Goal: Complete application form: Complete application form

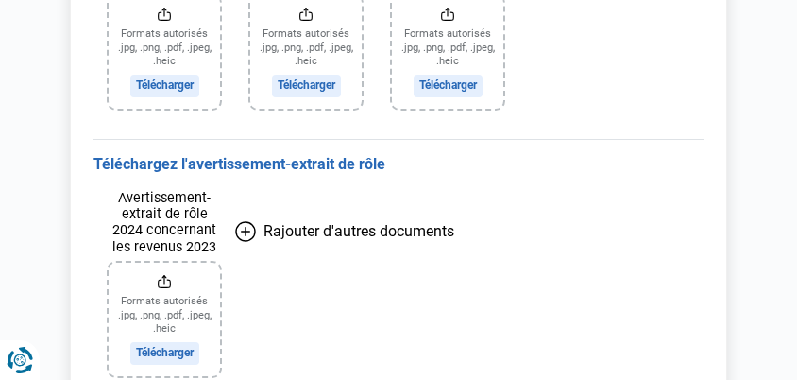
scroll to position [1047, 0]
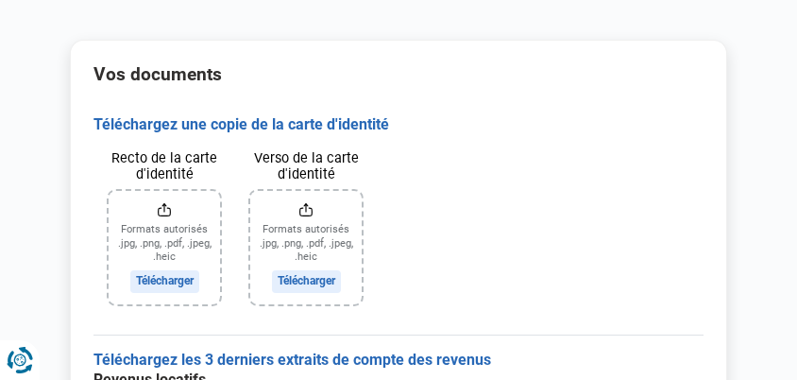
scroll to position [166, 0]
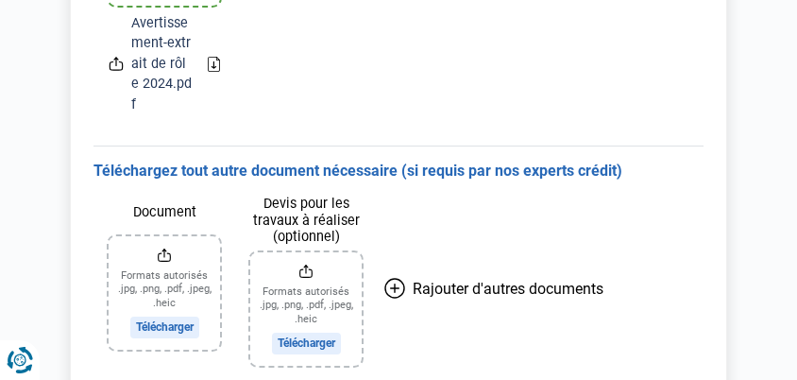
scroll to position [1612, 0]
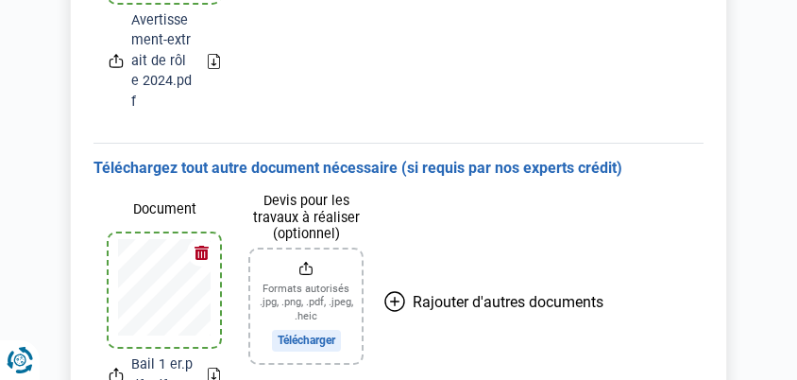
click at [400, 291] on icon at bounding box center [394, 301] width 21 height 21
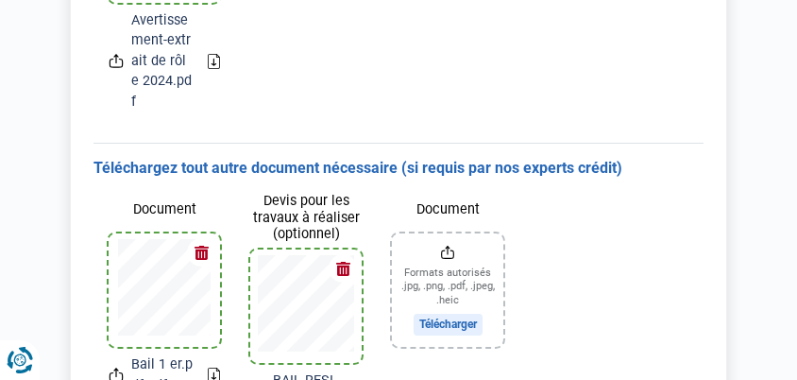
click at [527, 260] on div "Document Bail 1 er.pdf.pdf Devis pour les travaux à réaliser (optionnel) BAIL R…" at bounding box center [399, 330] width 610 height 305
click at [351, 254] on button "button" at bounding box center [343, 268] width 28 height 28
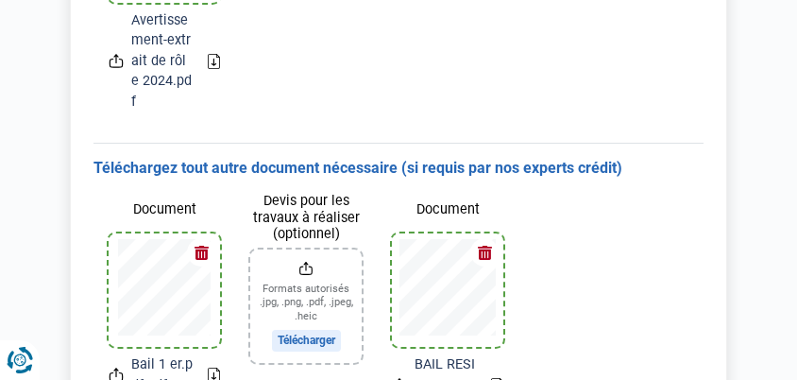
scroll to position [1712, 0]
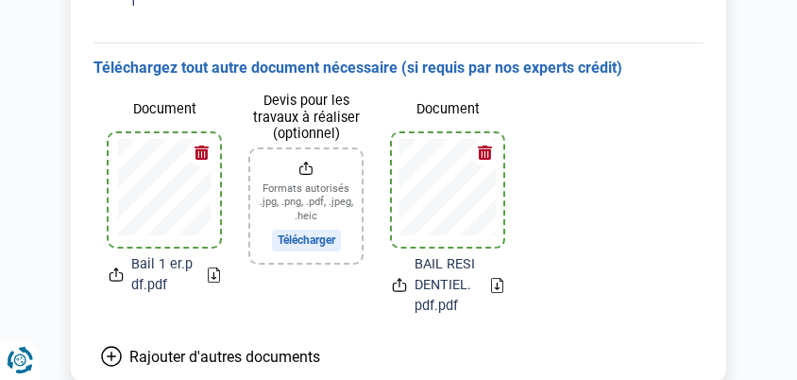
click at [226, 348] on span "Rajouter d'autres documents" at bounding box center [224, 357] width 191 height 18
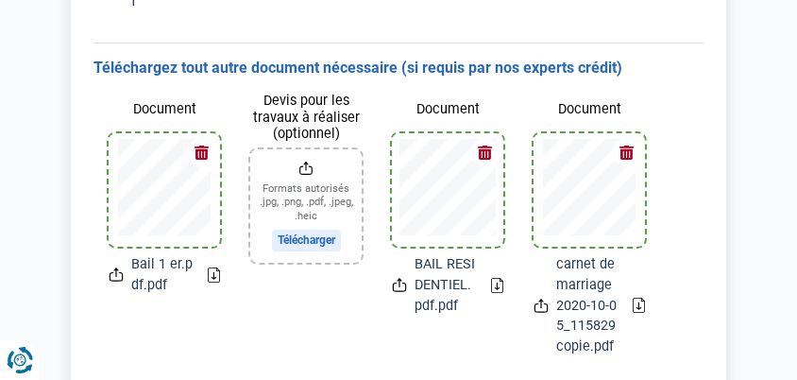
scroll to position [1753, 0]
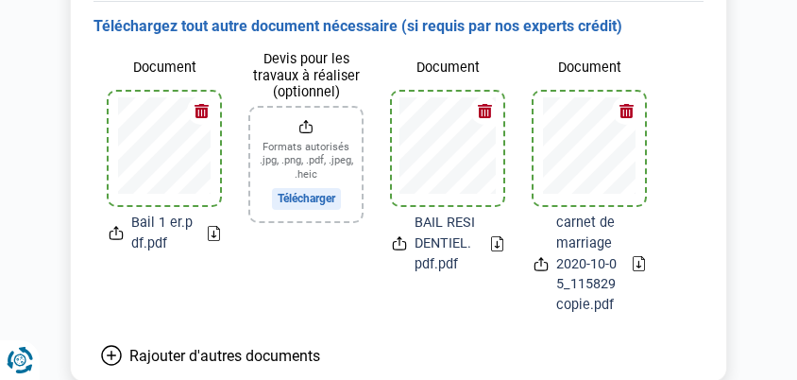
click at [112, 345] on icon at bounding box center [111, 355] width 21 height 21
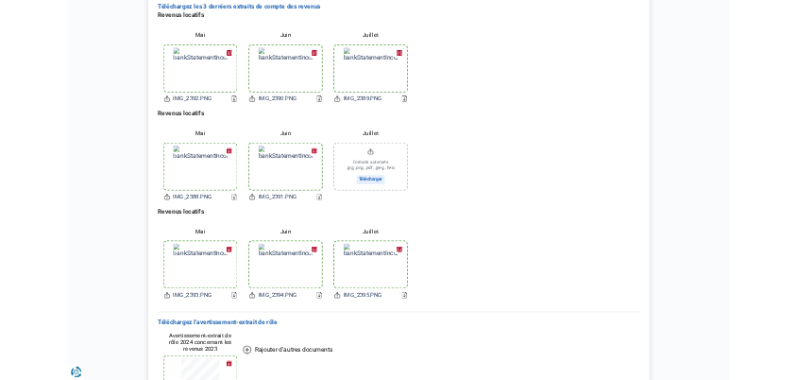
scroll to position [539, 0]
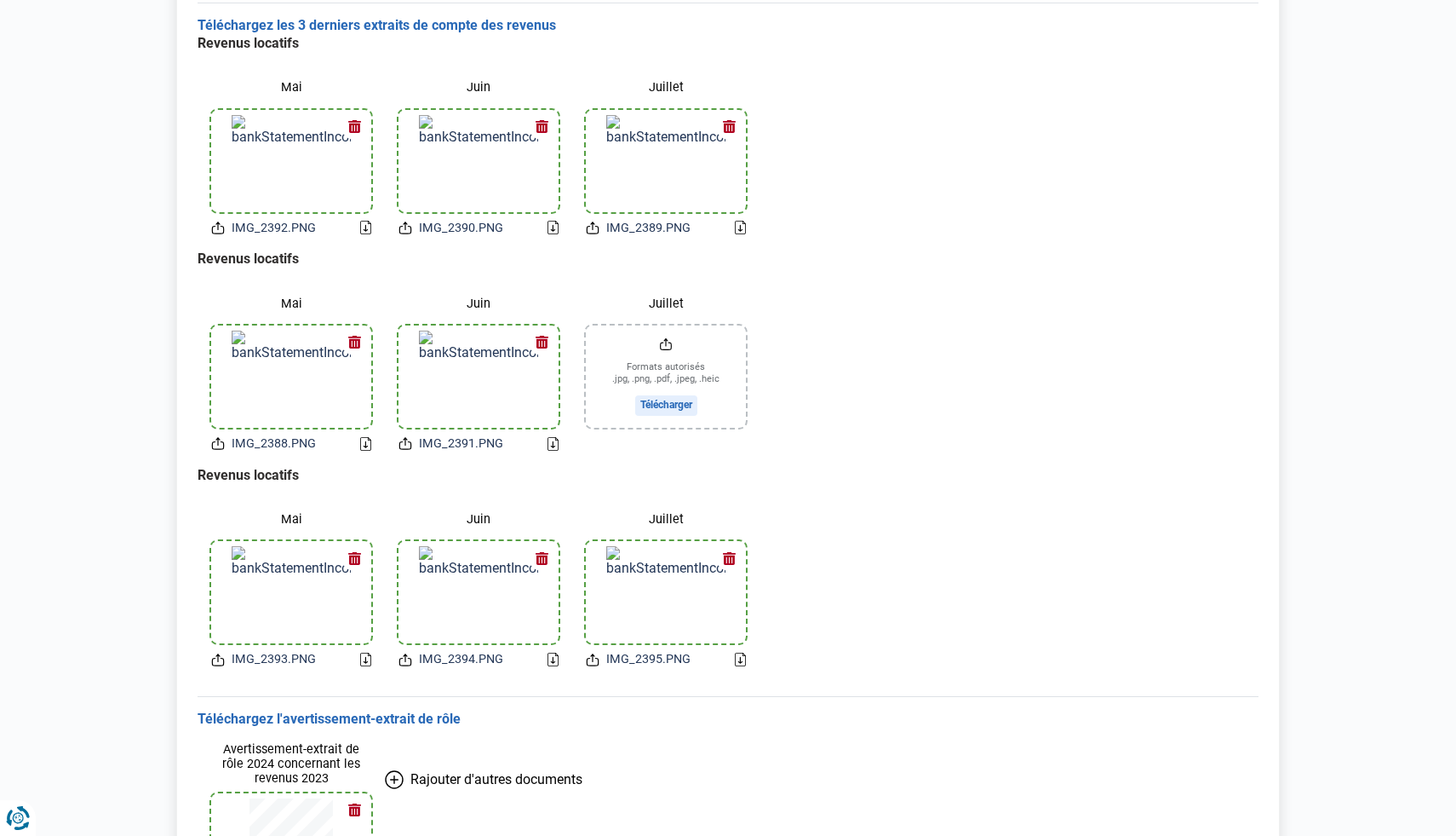
click at [671, 342] on input "Juillet" at bounding box center [666, 376] width 160 height 102
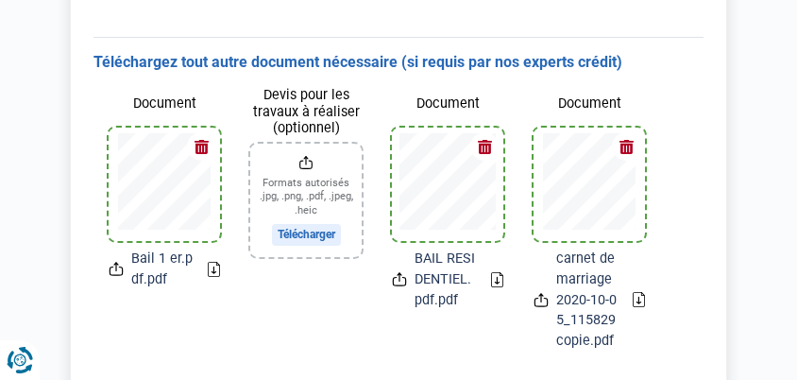
scroll to position [1950, 0]
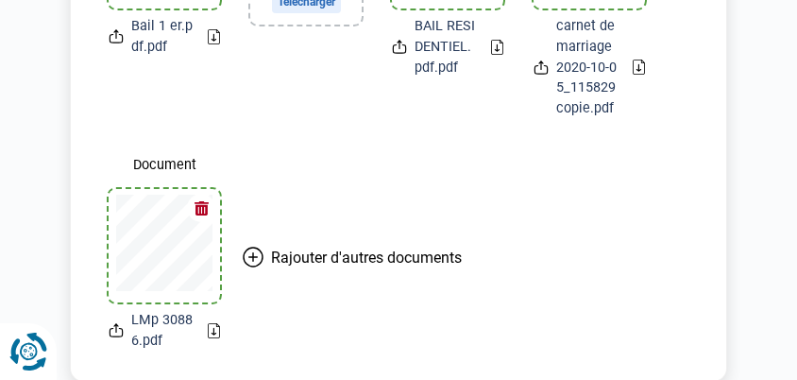
click at [9, 366] on icon "Renew consent" at bounding box center [28, 352] width 38 height 38
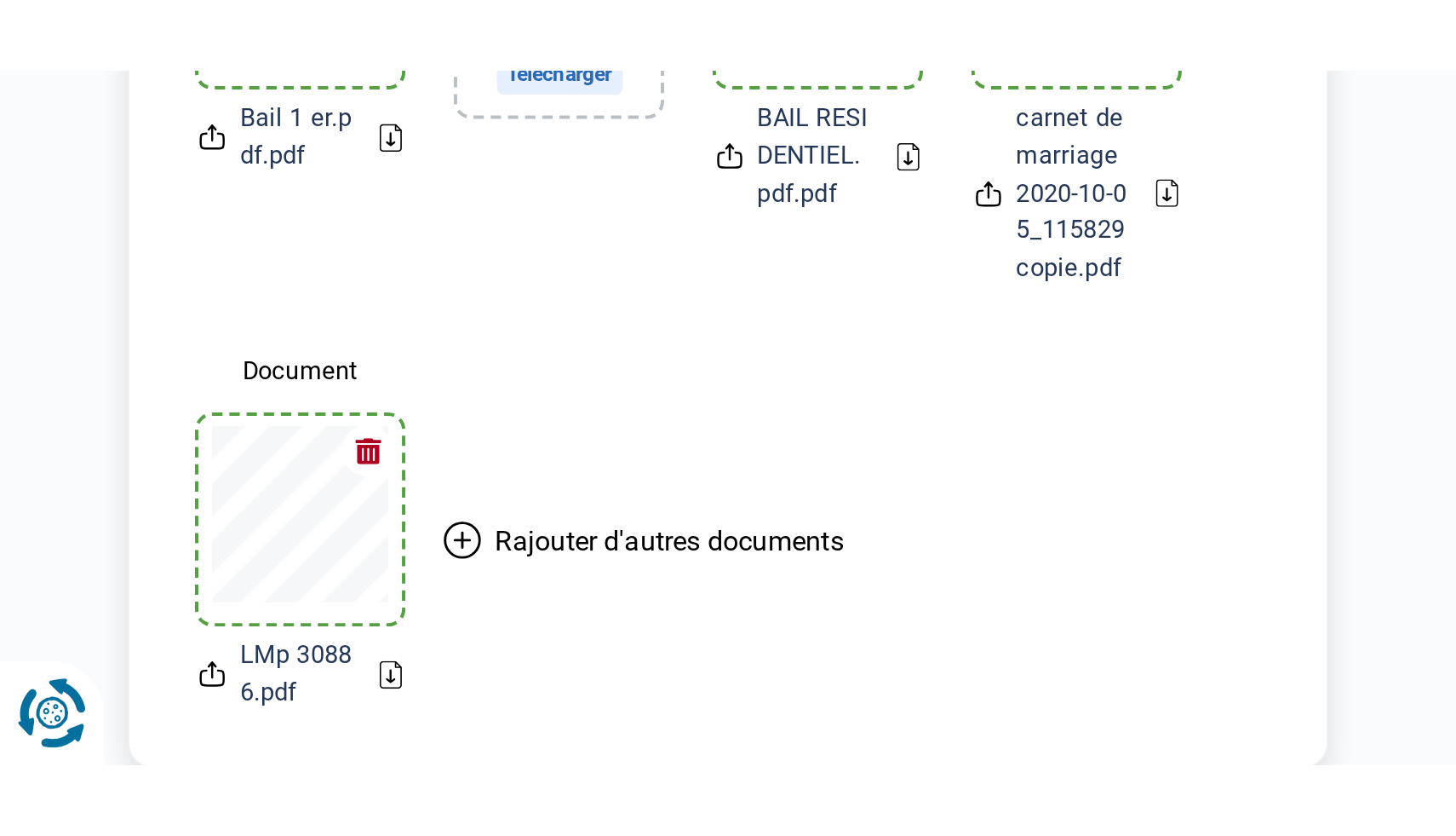
scroll to position [0, 0]
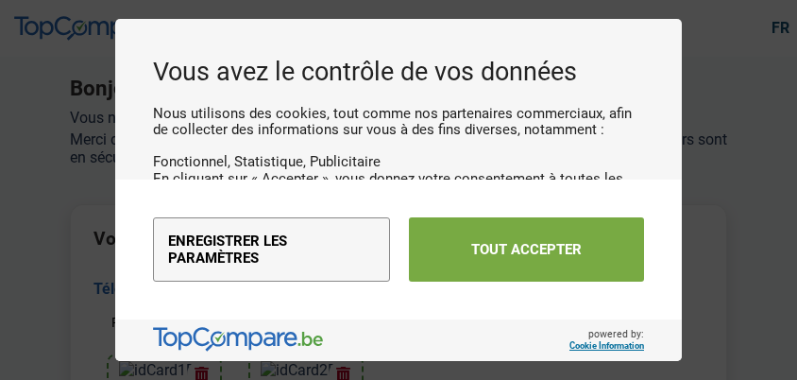
click at [444, 263] on button "Tout accepter" at bounding box center [526, 249] width 235 height 64
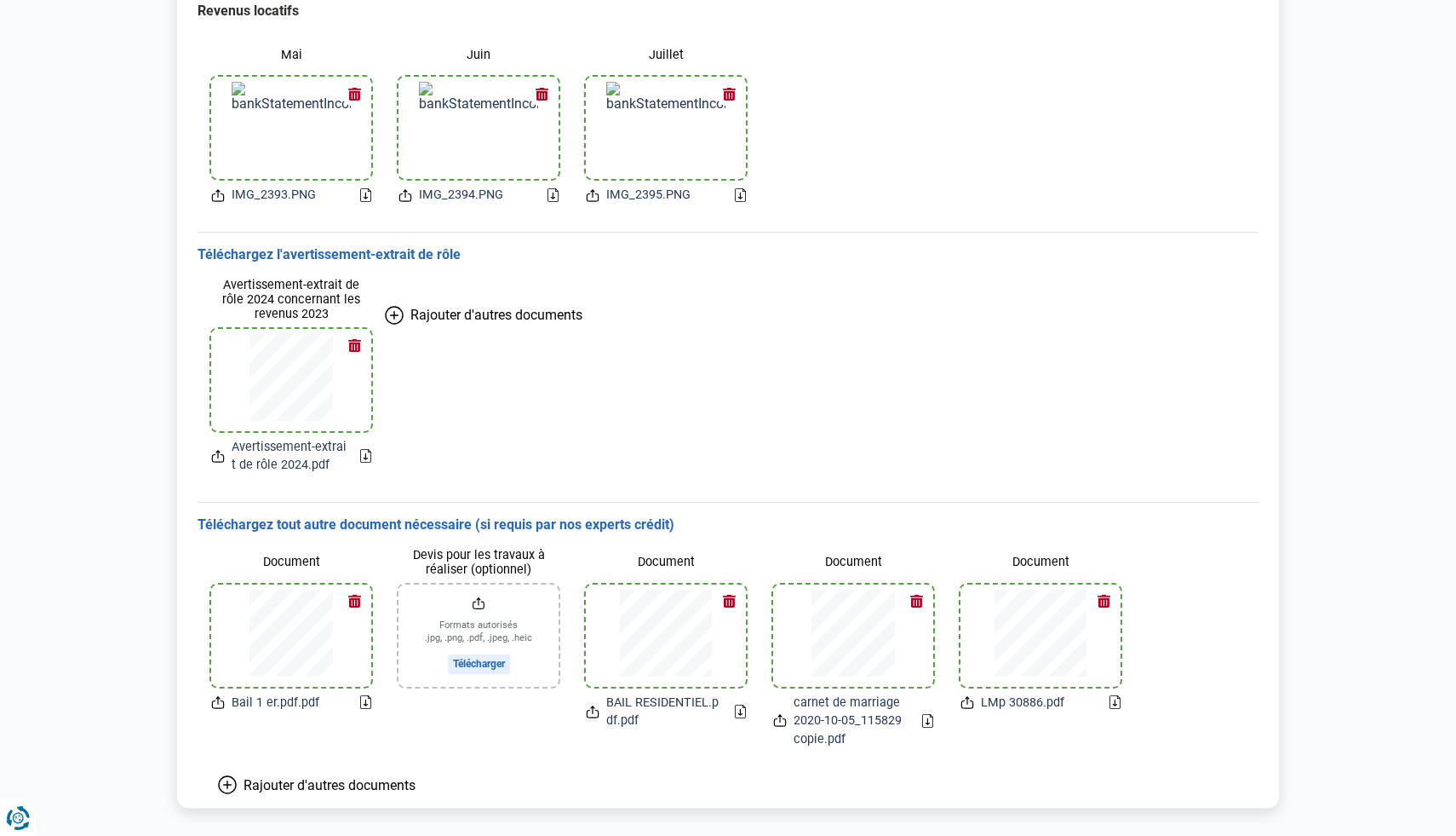
scroll to position [980, 0]
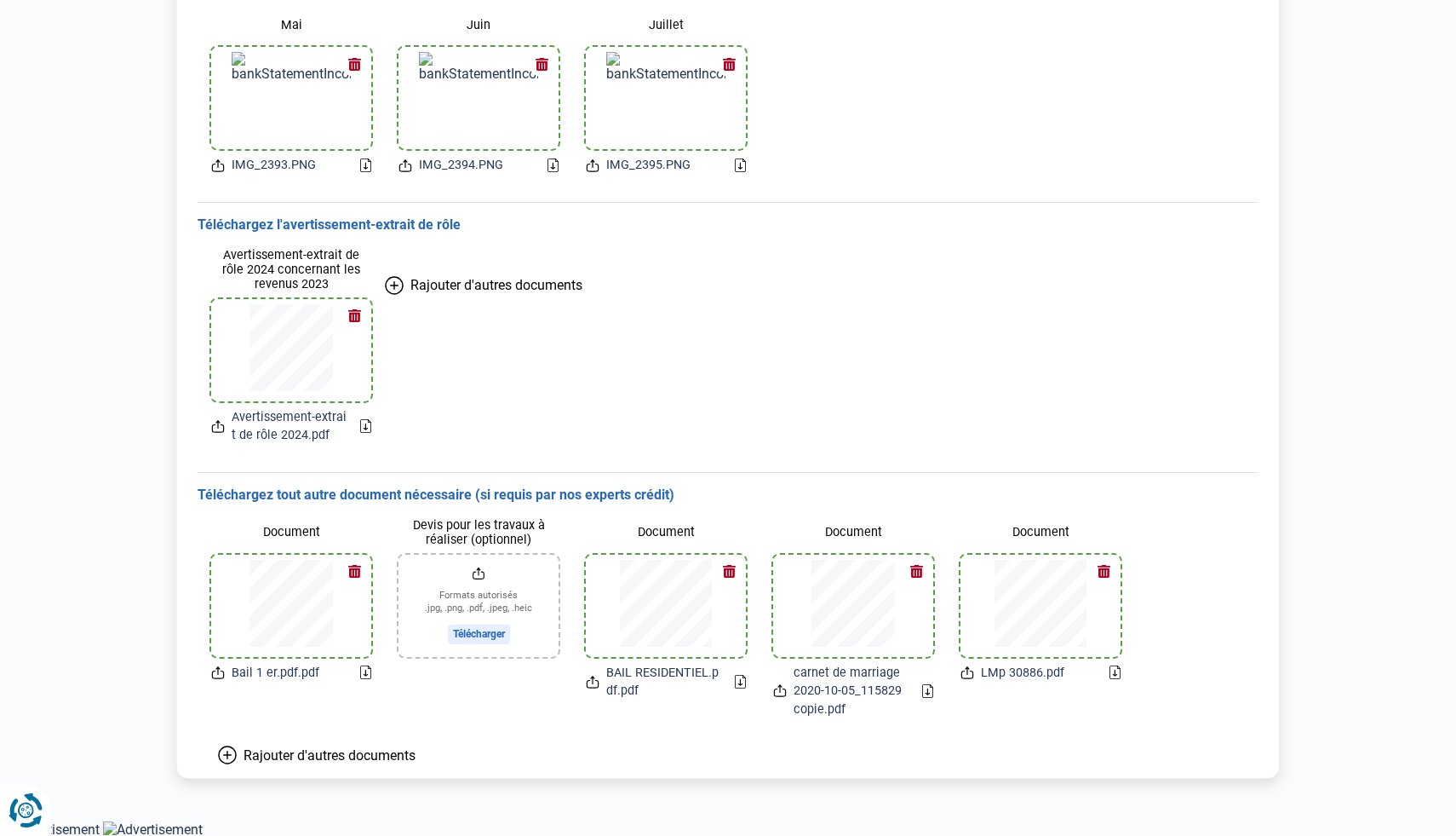
click at [23, 342] on icon "Renew consent" at bounding box center [32, 821] width 22 height 12
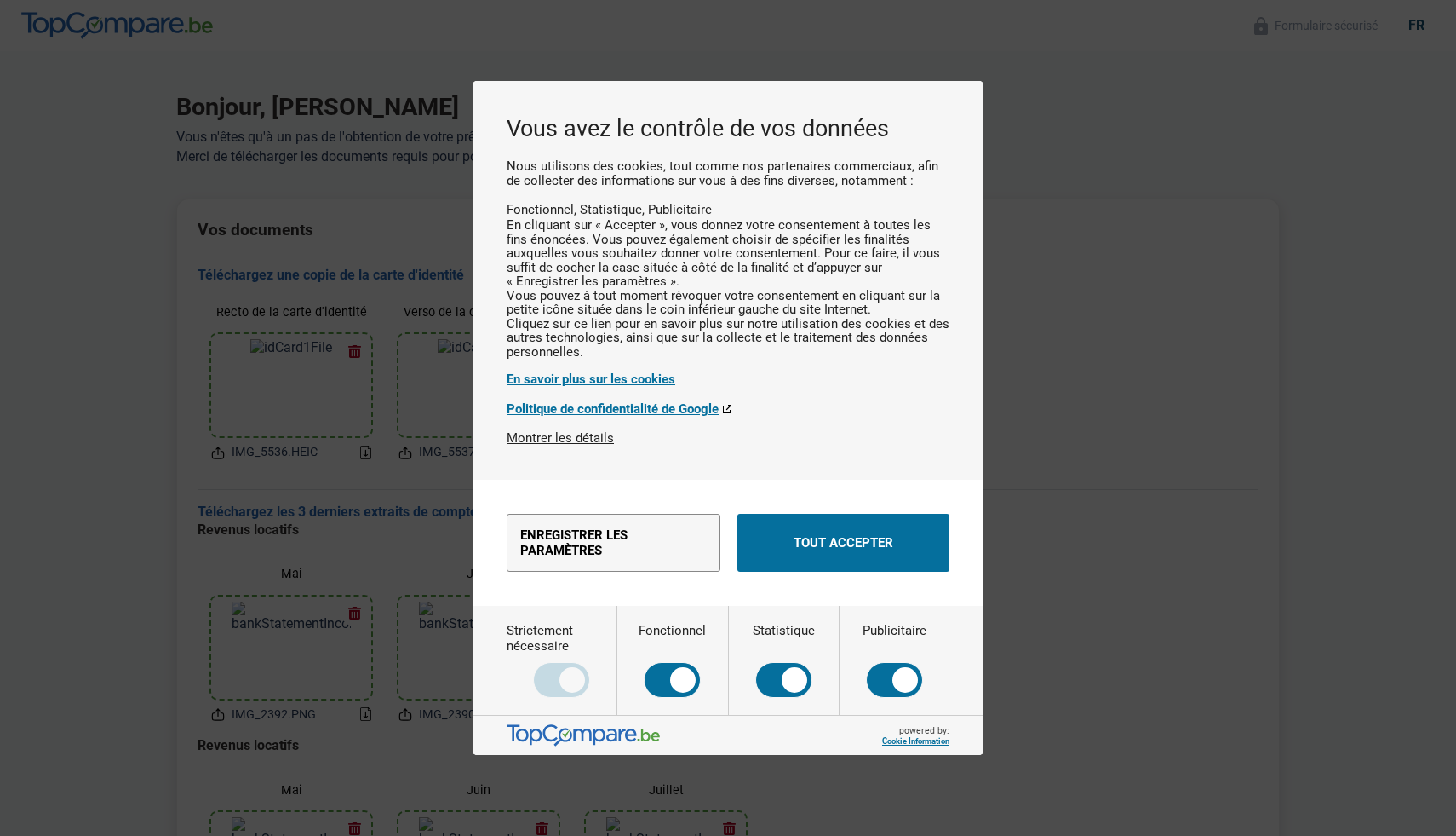
scroll to position [0, 0]
click at [613, 342] on button "Enregistrer les paramètres" at bounding box center [613, 543] width 214 height 58
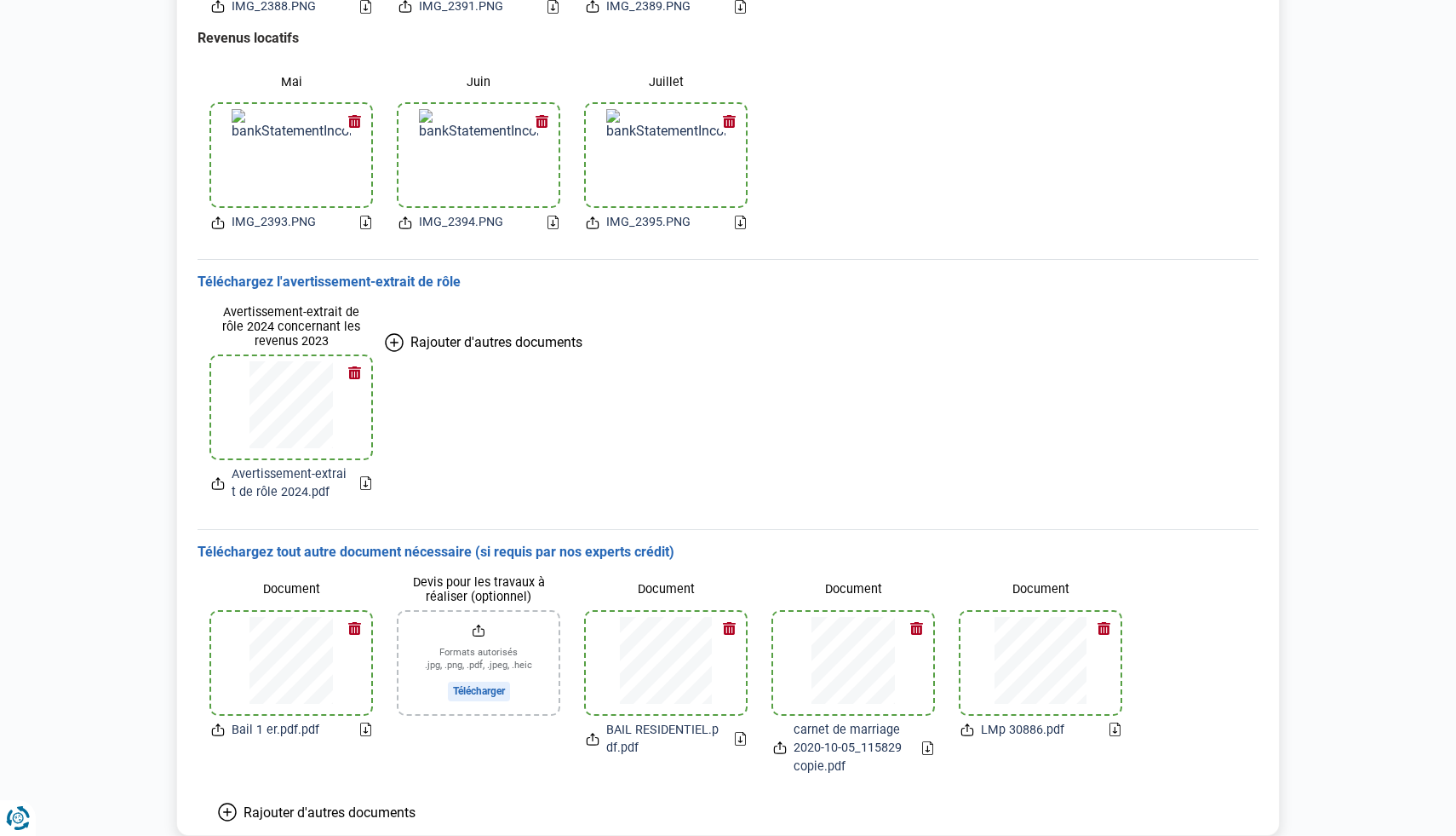
scroll to position [980, 0]
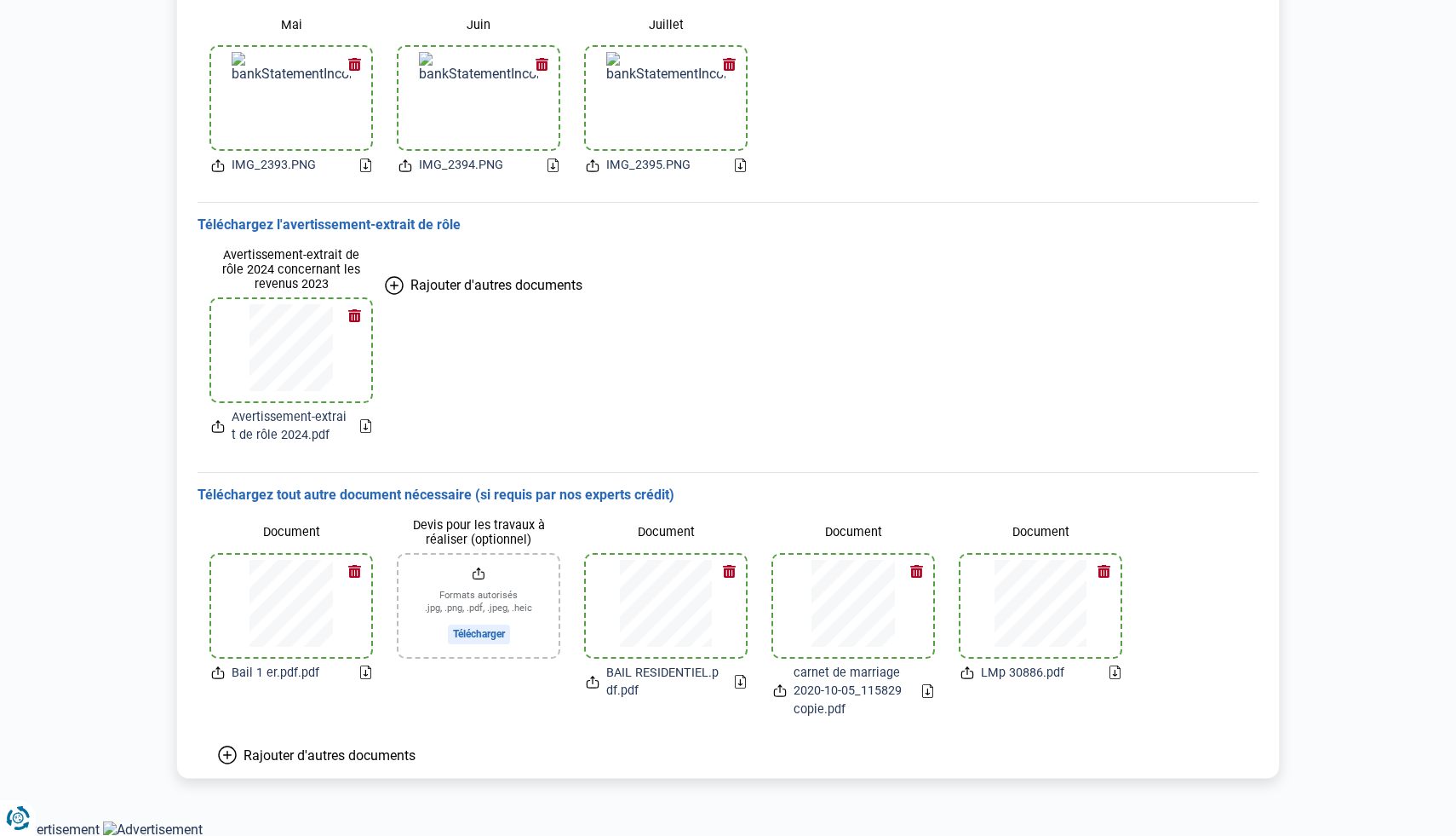
click at [475, 342] on input "Devis pour les travaux à réaliser (optionnel)" at bounding box center [479, 605] width 160 height 102
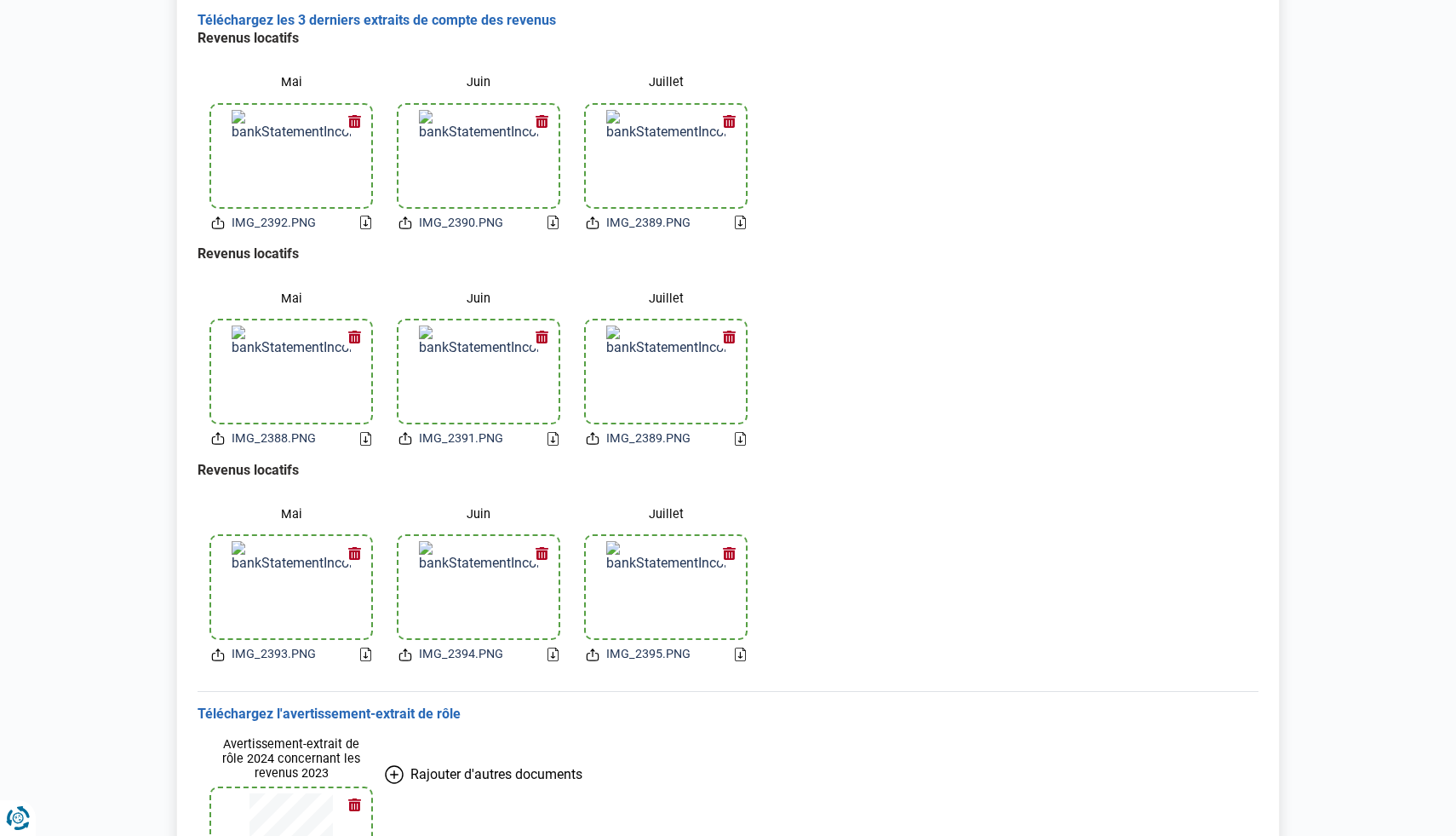
scroll to position [0, 0]
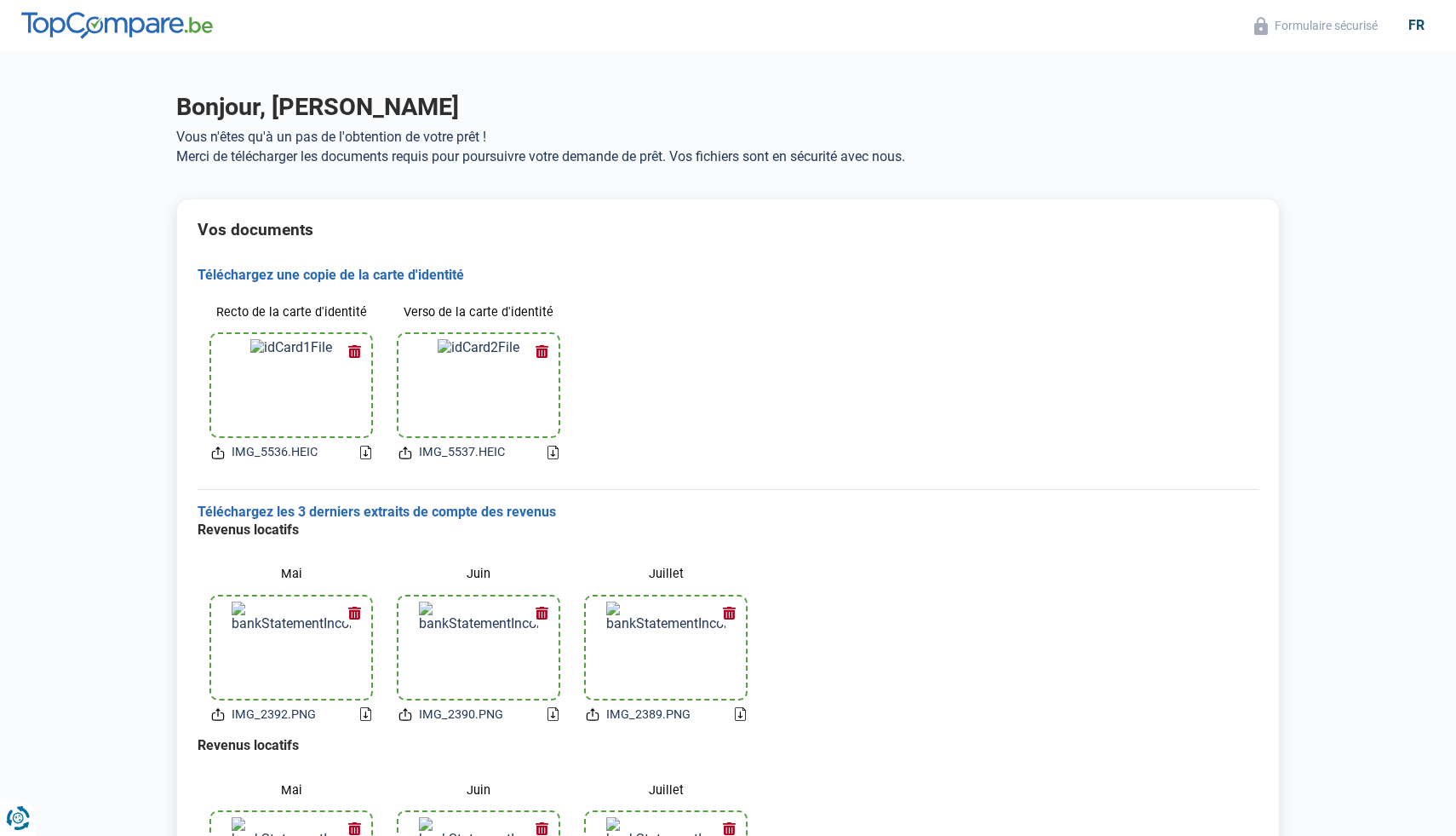
click at [407, 342] on icon at bounding box center [405, 453] width 14 height 18
click at [544, 342] on div "IMG_5537.HEIC" at bounding box center [479, 452] width 160 height 19
click at [553, 342] on icon at bounding box center [553, 454] width 4 height 6
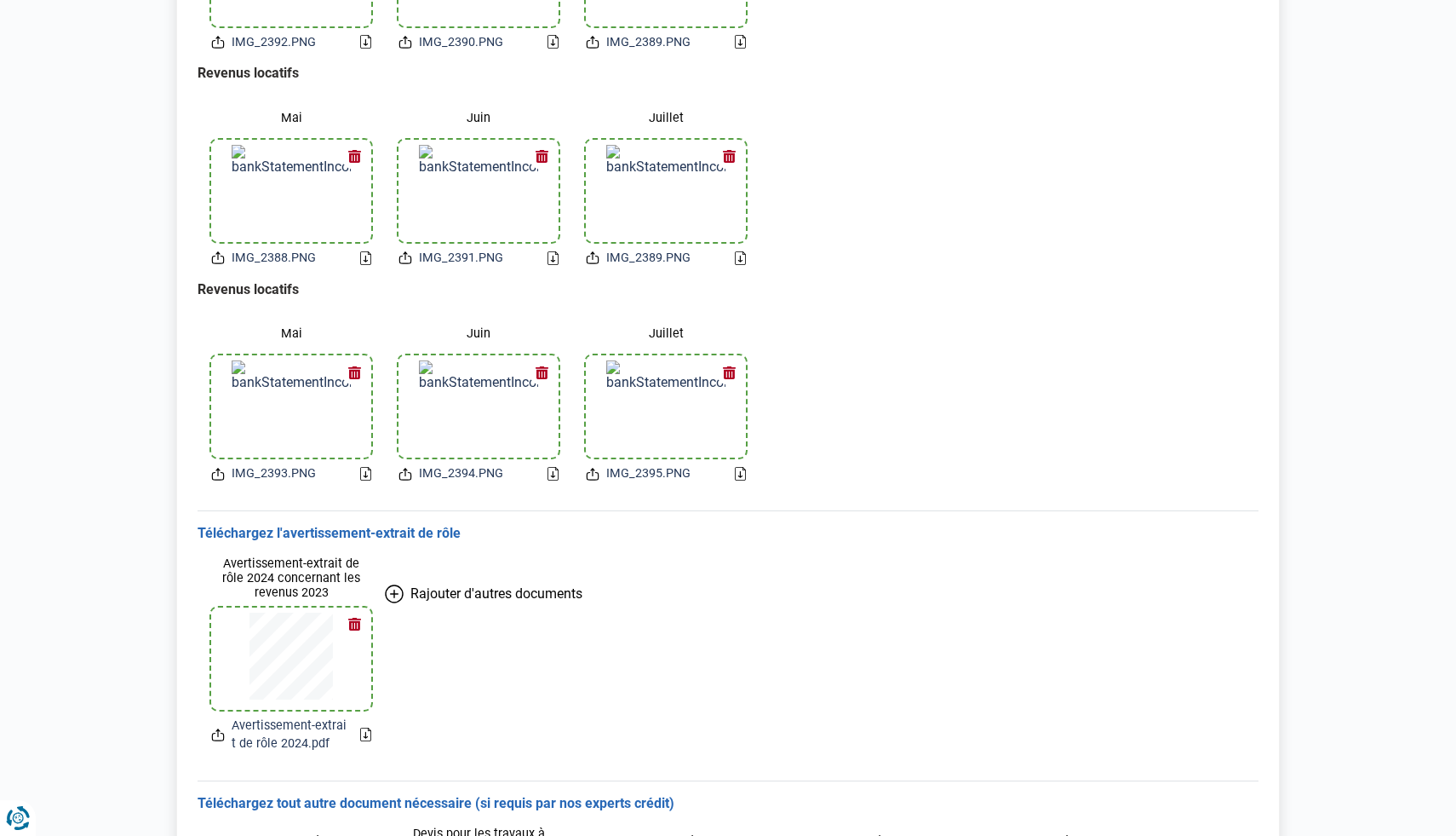
scroll to position [980, 0]
